Goal: Register for event/course

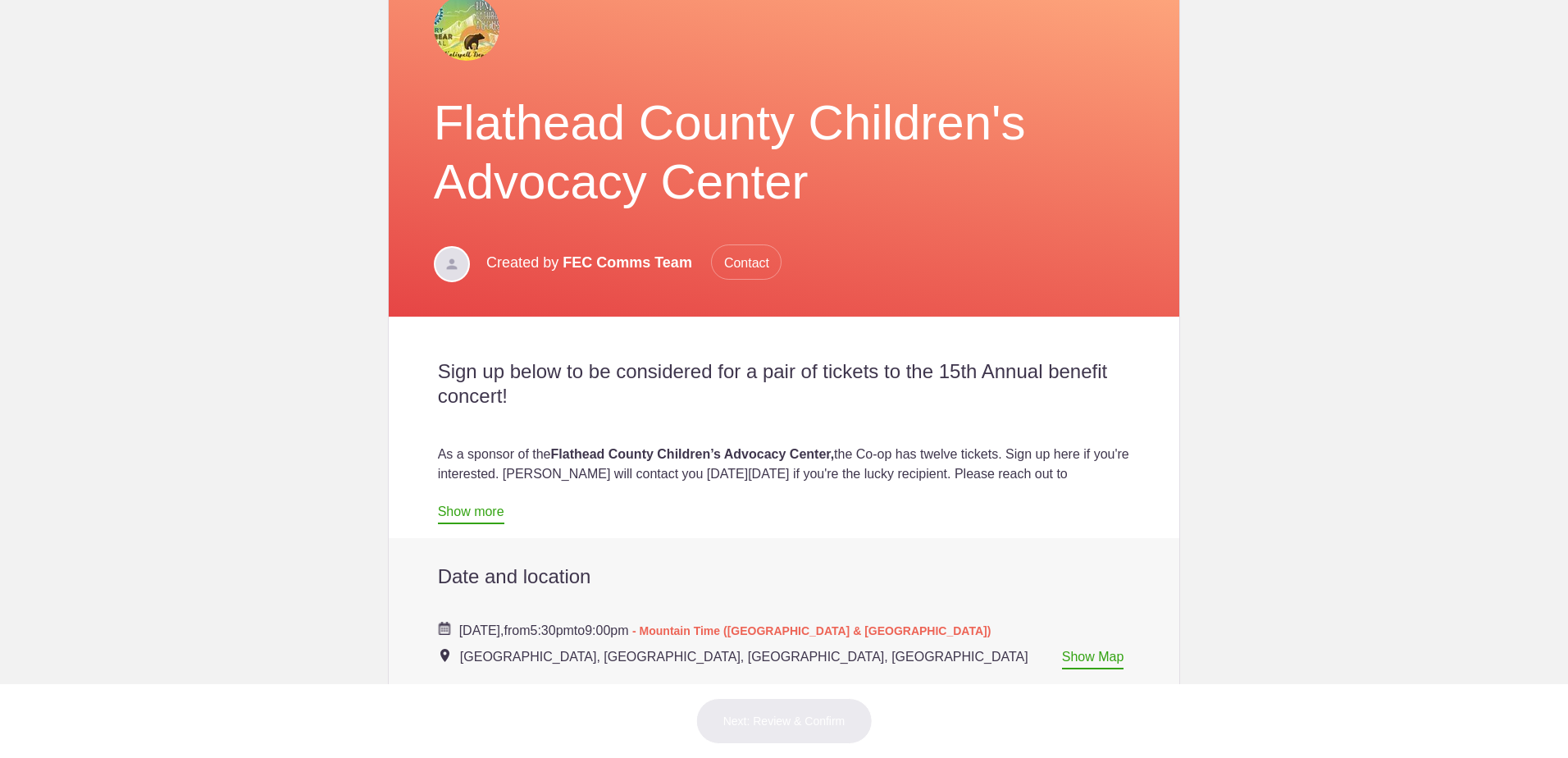
scroll to position [574, 0]
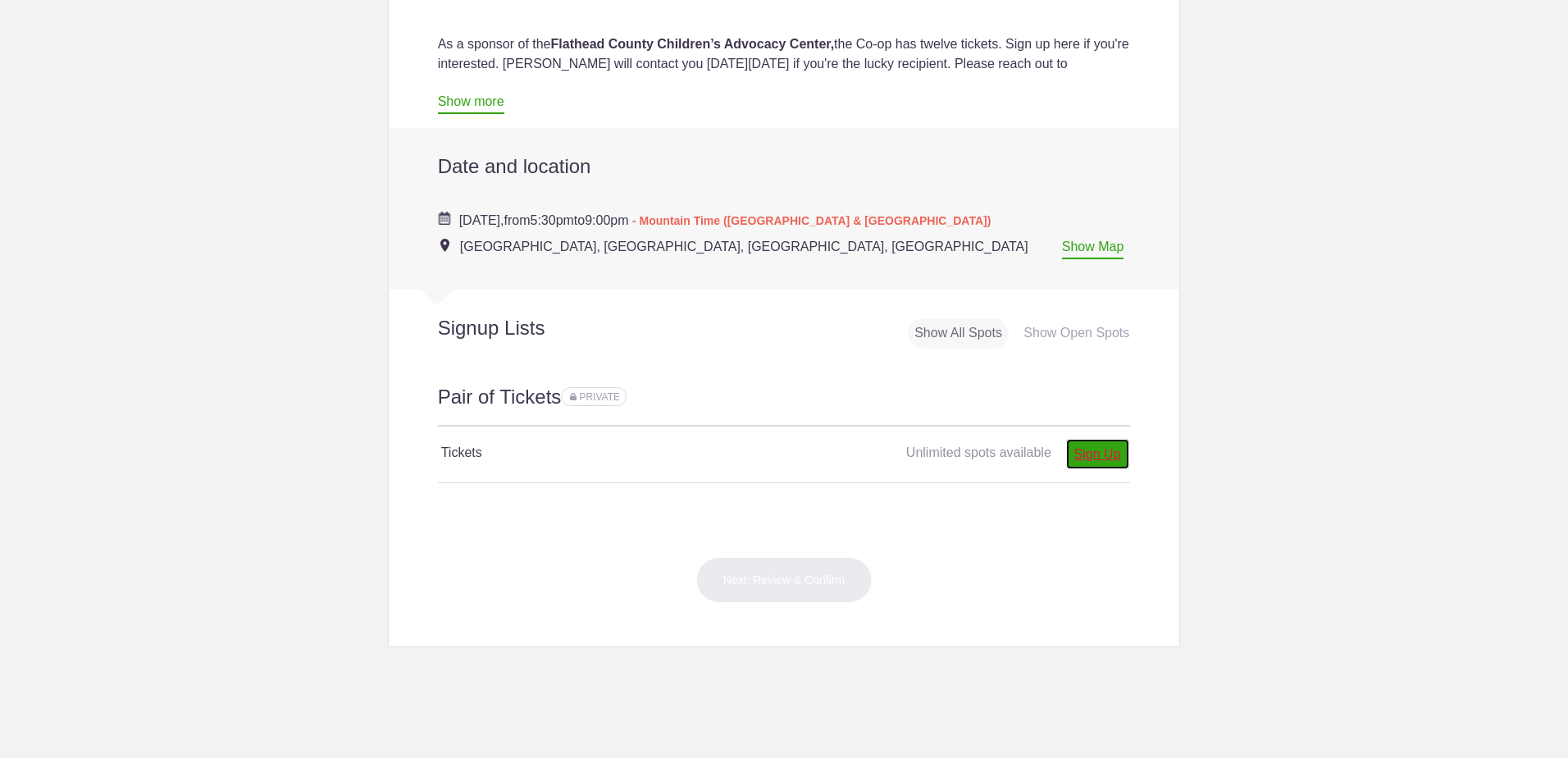
click at [1088, 456] on link "Sign Up" at bounding box center [1097, 453] width 63 height 30
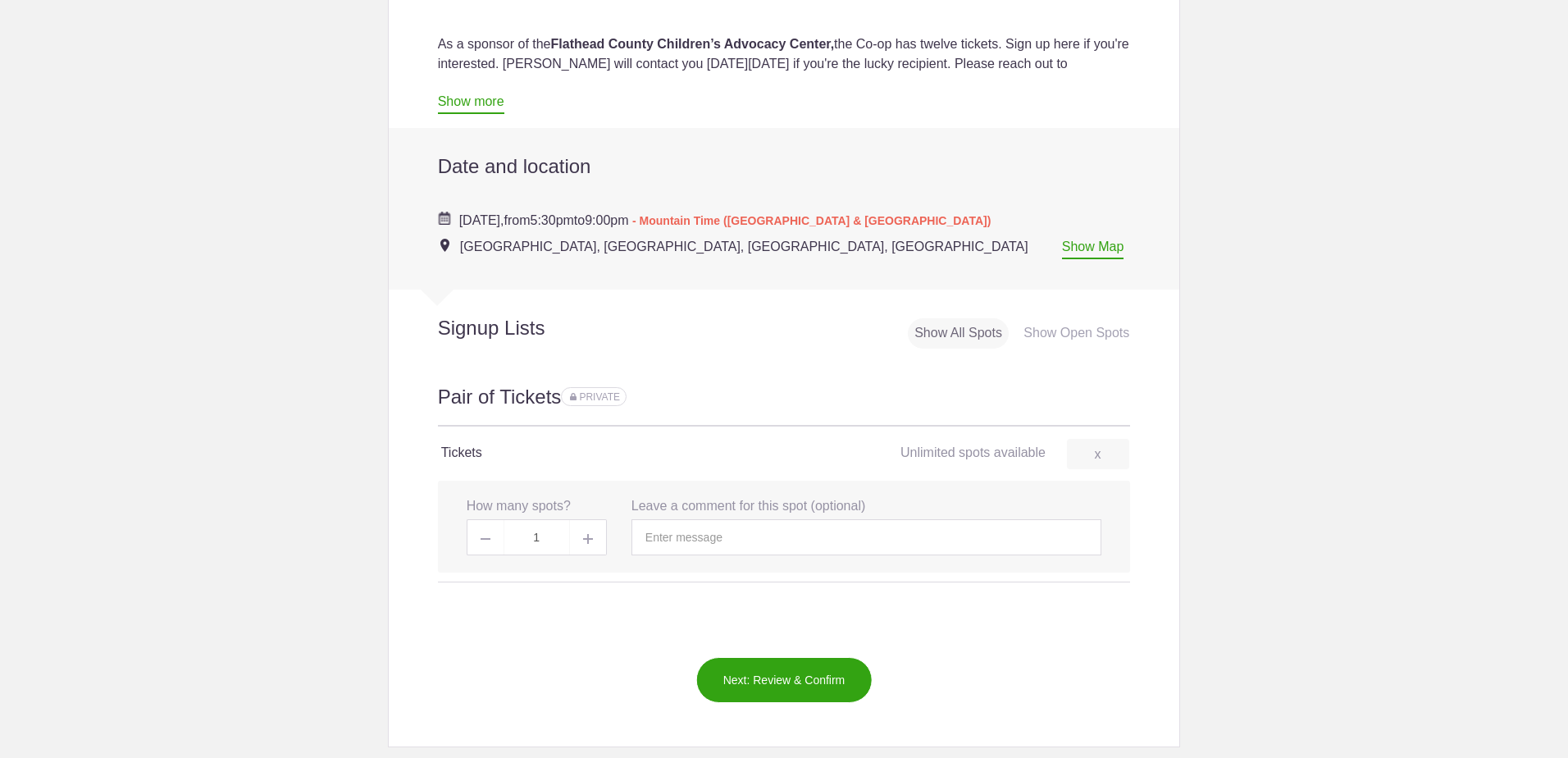
click at [584, 541] on img at bounding box center [588, 539] width 10 height 10
type input "2"
click at [756, 538] on input "text" at bounding box center [866, 538] width 470 height 36
type input "whitney p"
click at [573, 539] on span at bounding box center [588, 538] width 37 height 36
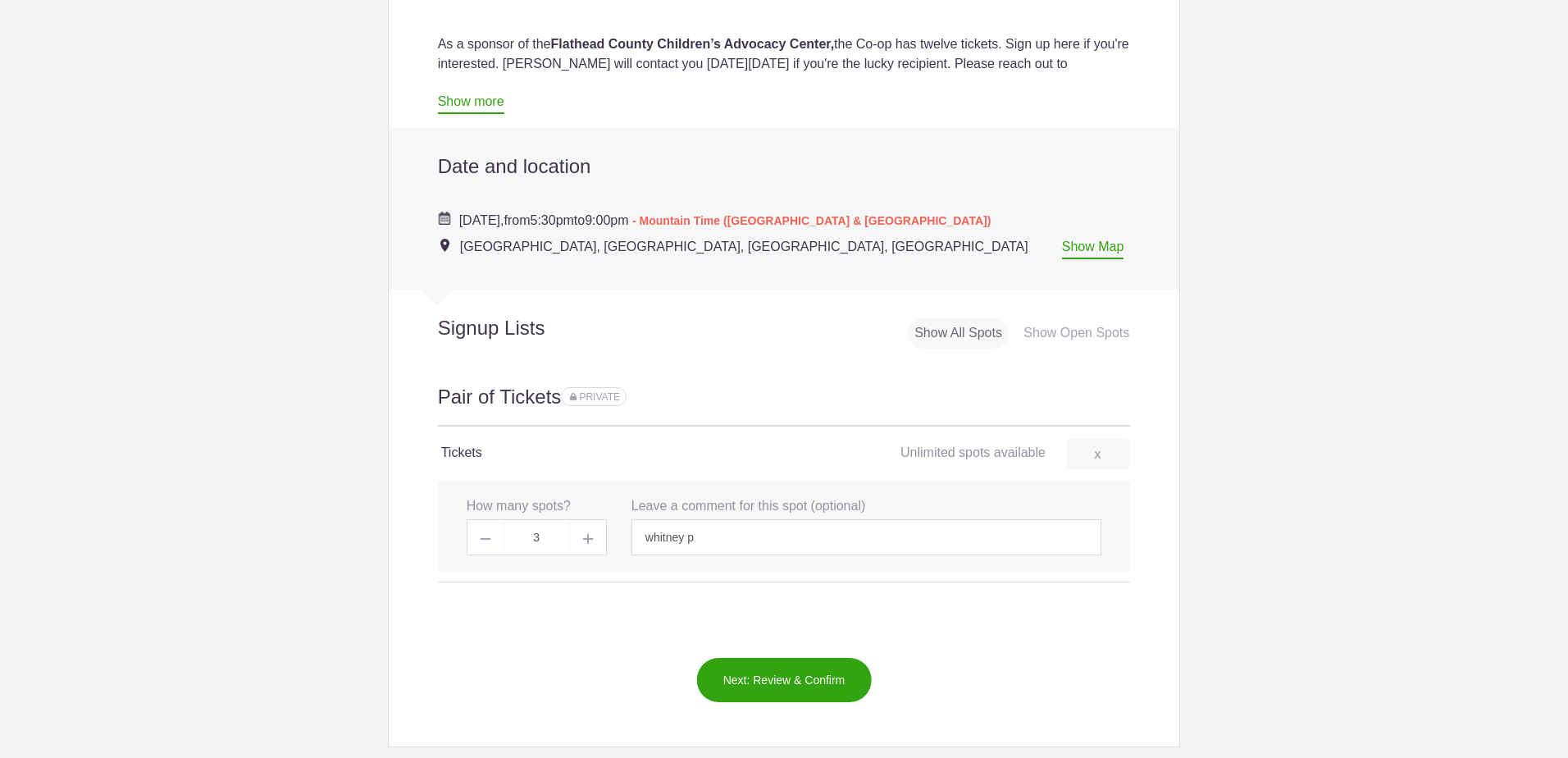
click at [573, 537] on span at bounding box center [588, 538] width 37 height 36
type input "4"
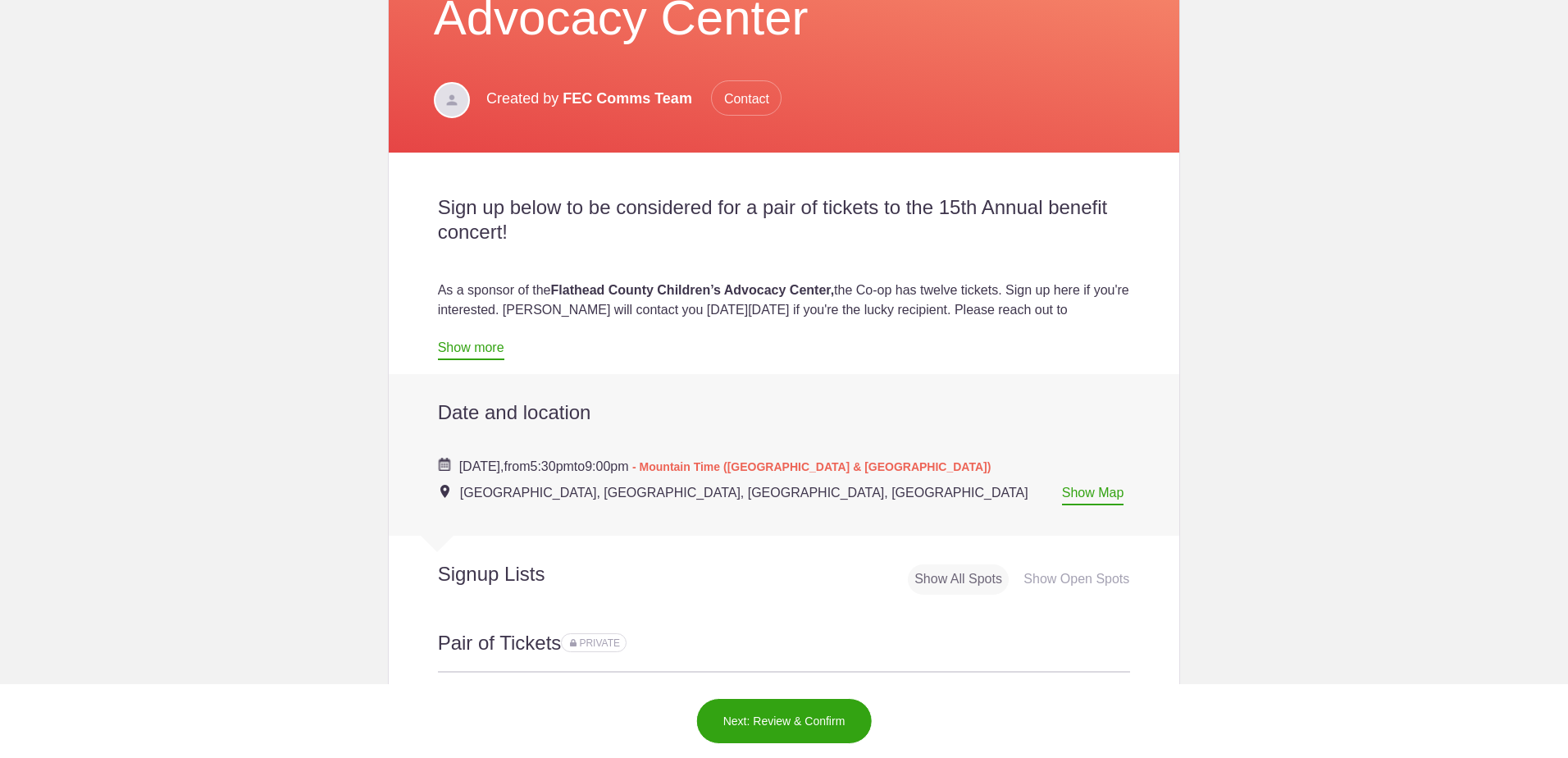
scroll to position [656, 0]
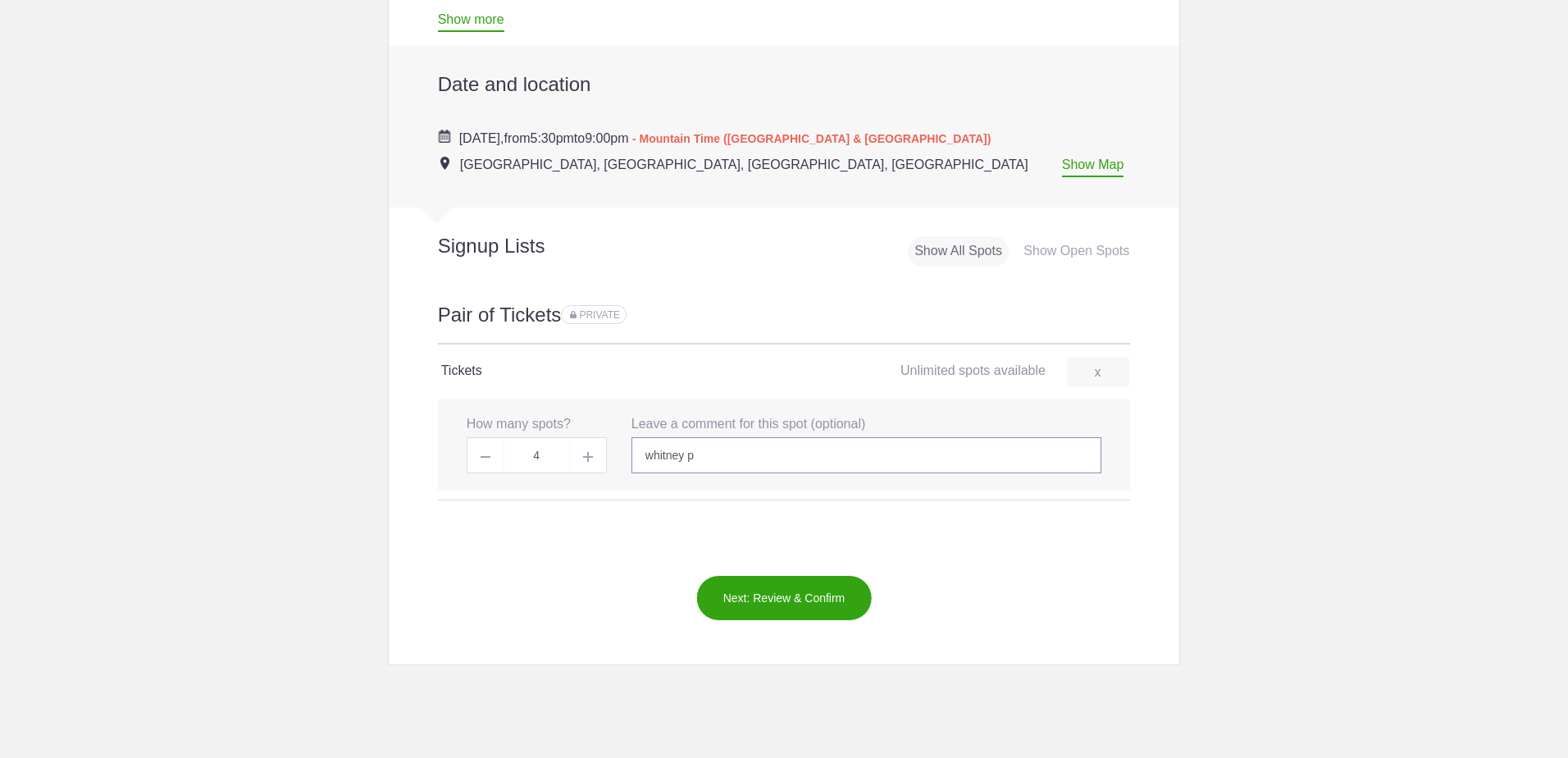
click at [707, 449] on input "whitney p" at bounding box center [866, 456] width 470 height 36
click at [774, 601] on button "Next: Review & Confirm" at bounding box center [785, 598] width 176 height 46
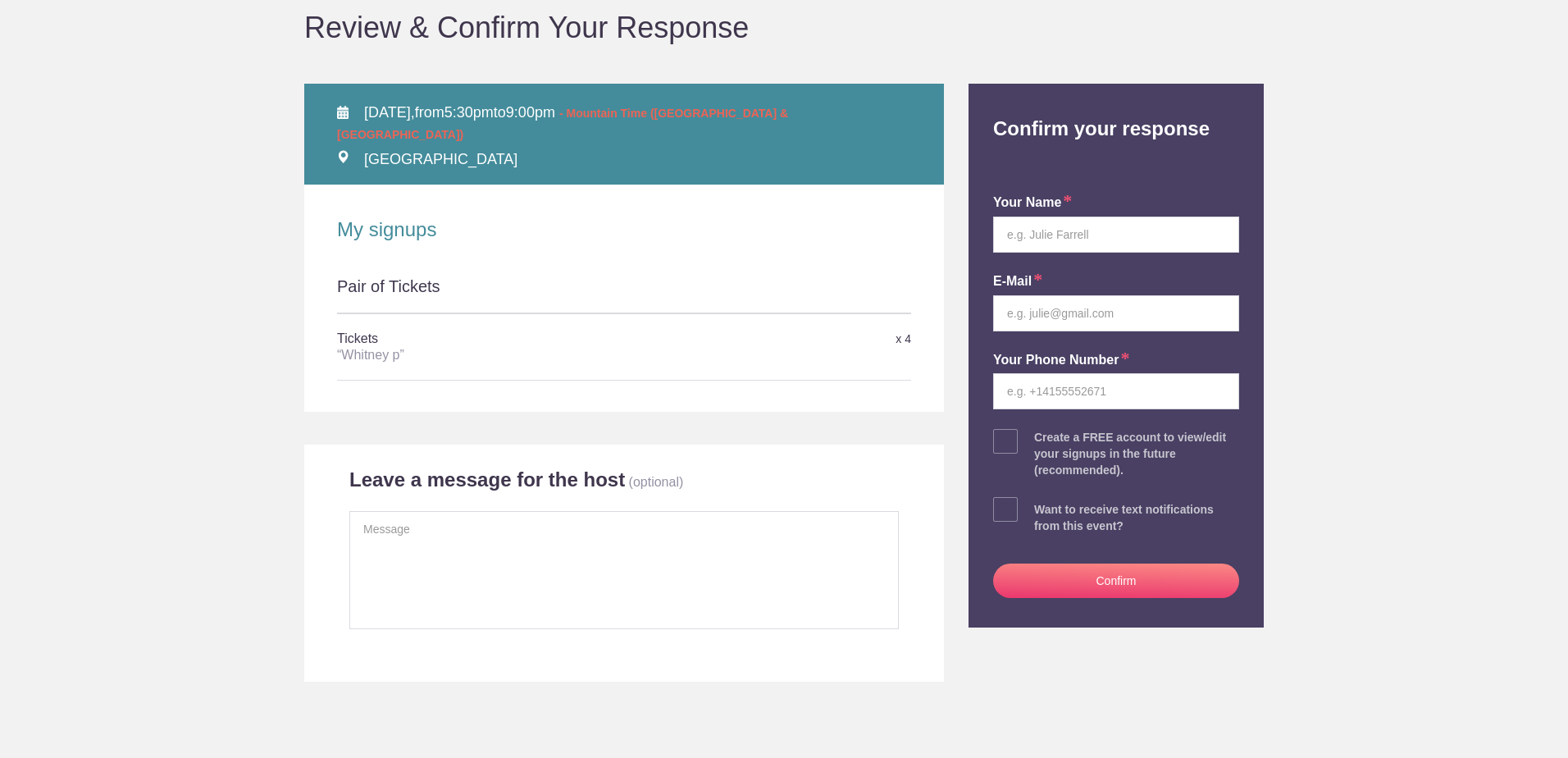
scroll to position [247, 0]
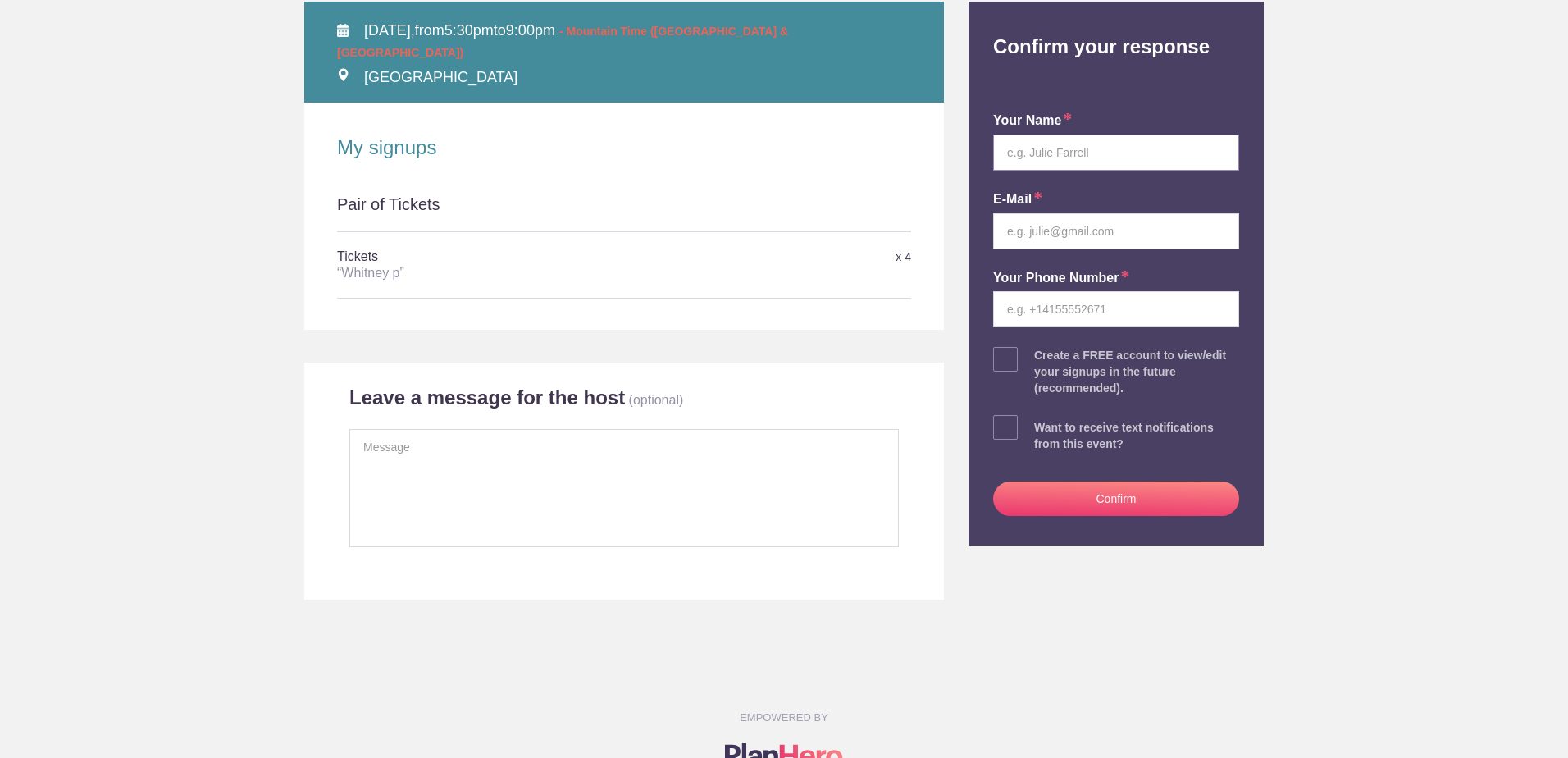
click at [1092, 158] on input "text" at bounding box center [1116, 153] width 246 height 36
type input "whitney"
type input "p"
type input "w.petersen@flathead.coop"
click at [997, 305] on input "tel" at bounding box center [1116, 309] width 246 height 36
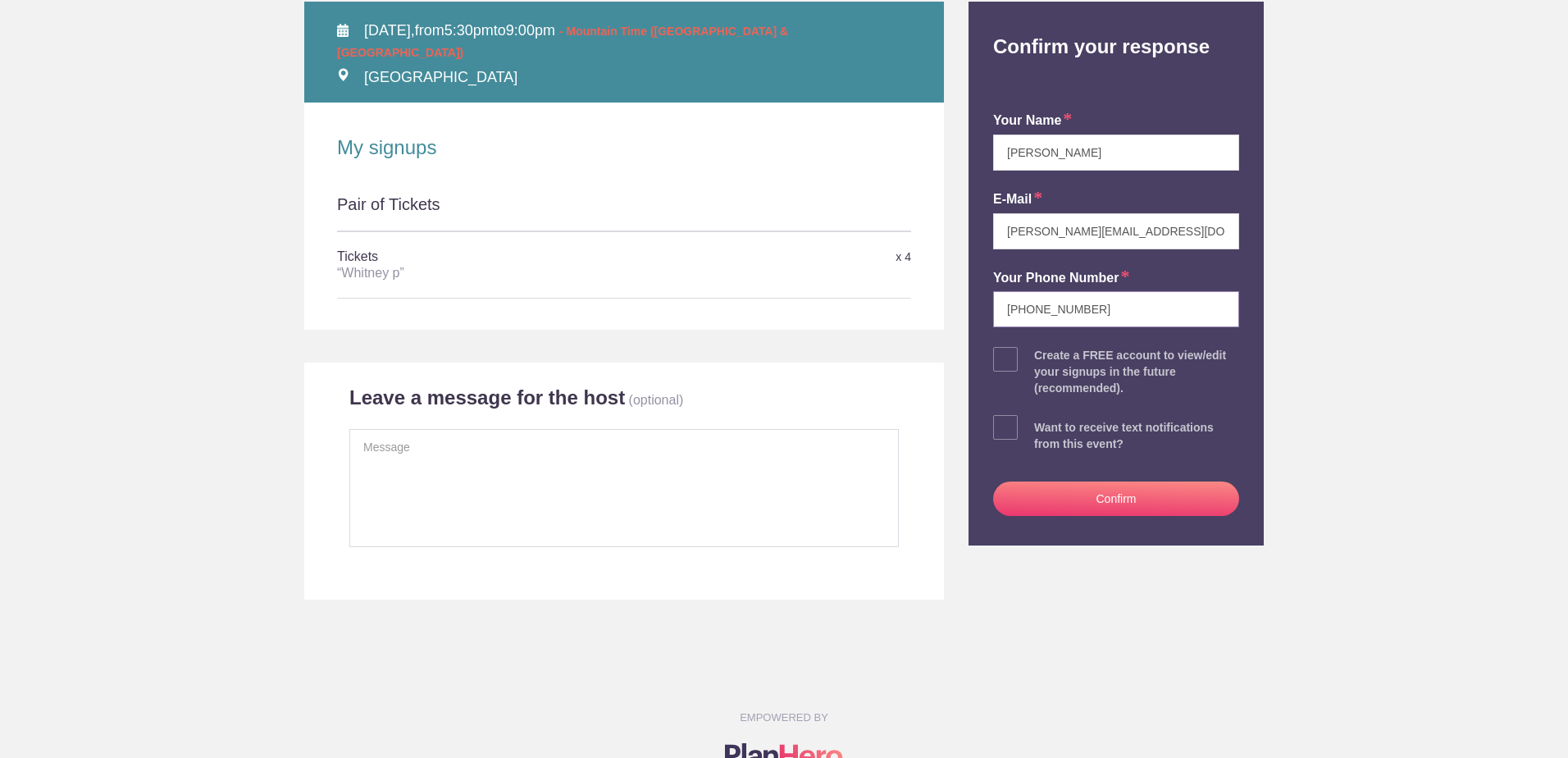
type input "406-471-3435"
click at [1137, 500] on button "Confirm" at bounding box center [1116, 499] width 246 height 35
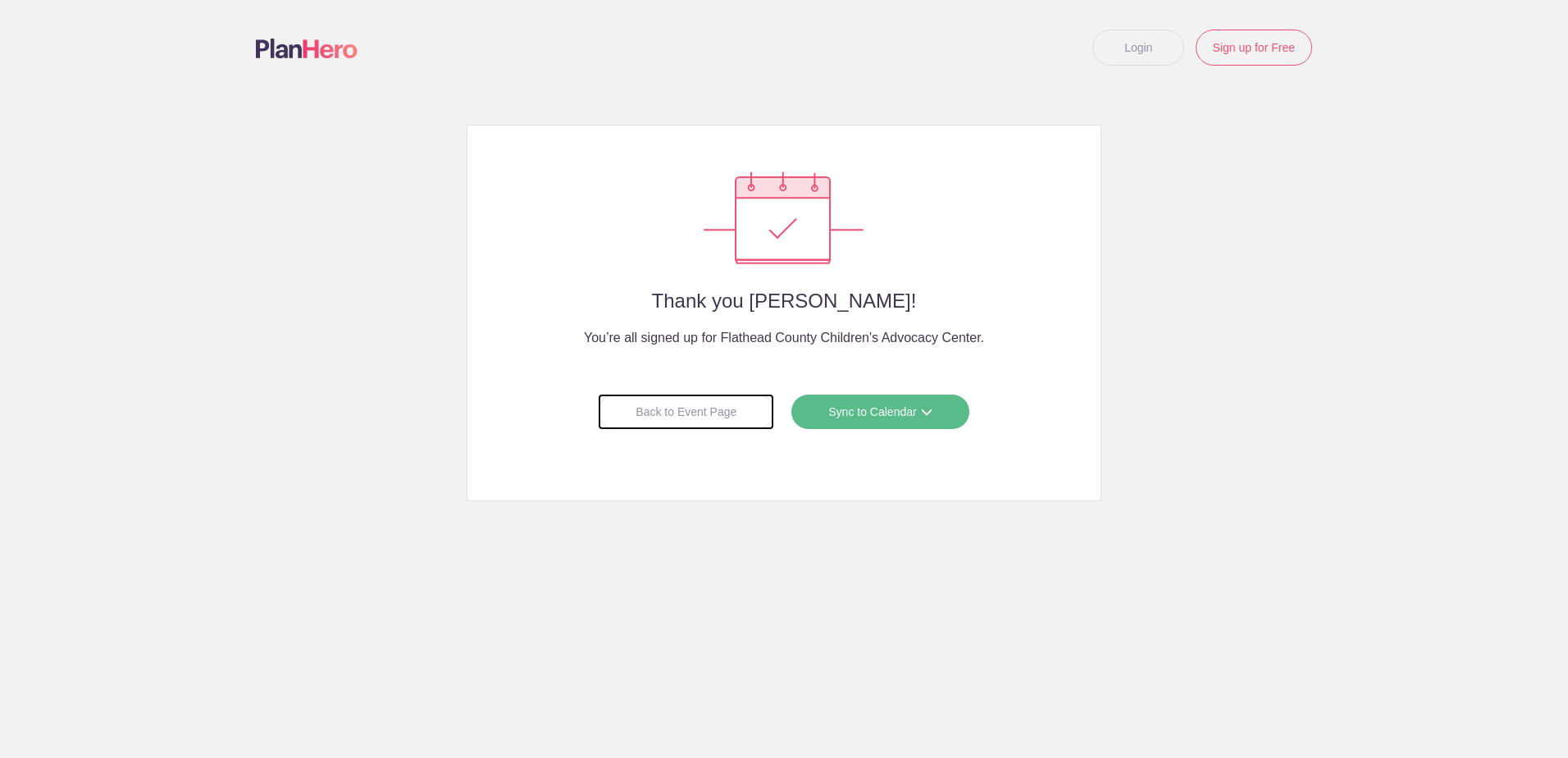
drag, startPoint x: 699, startPoint y: 405, endPoint x: 749, endPoint y: 308, distance: 109.1
click at [699, 405] on div "Back to Event Page" at bounding box center [686, 412] width 176 height 36
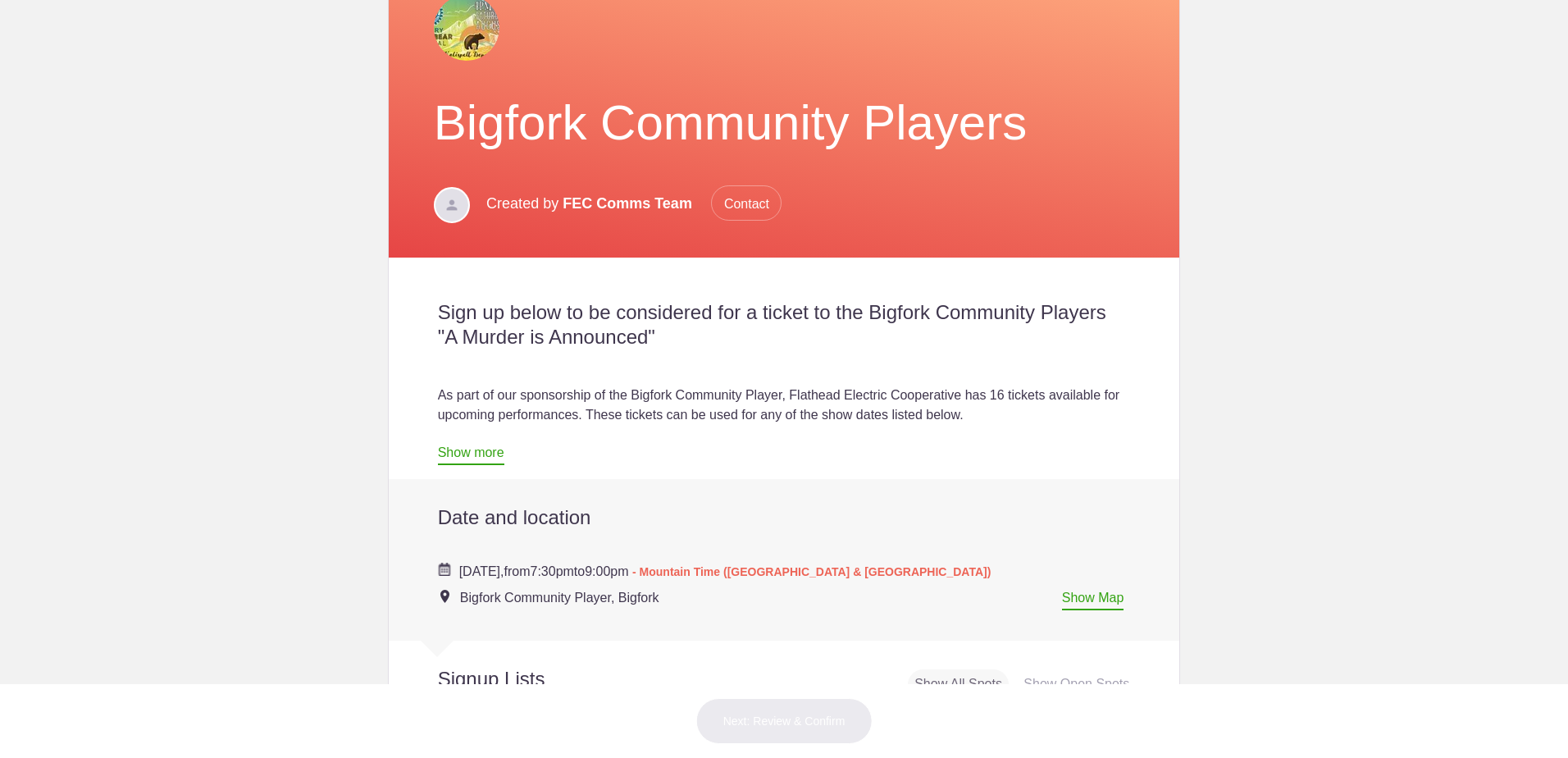
scroll to position [410, 0]
